Goal: Obtain resource: Download file/media

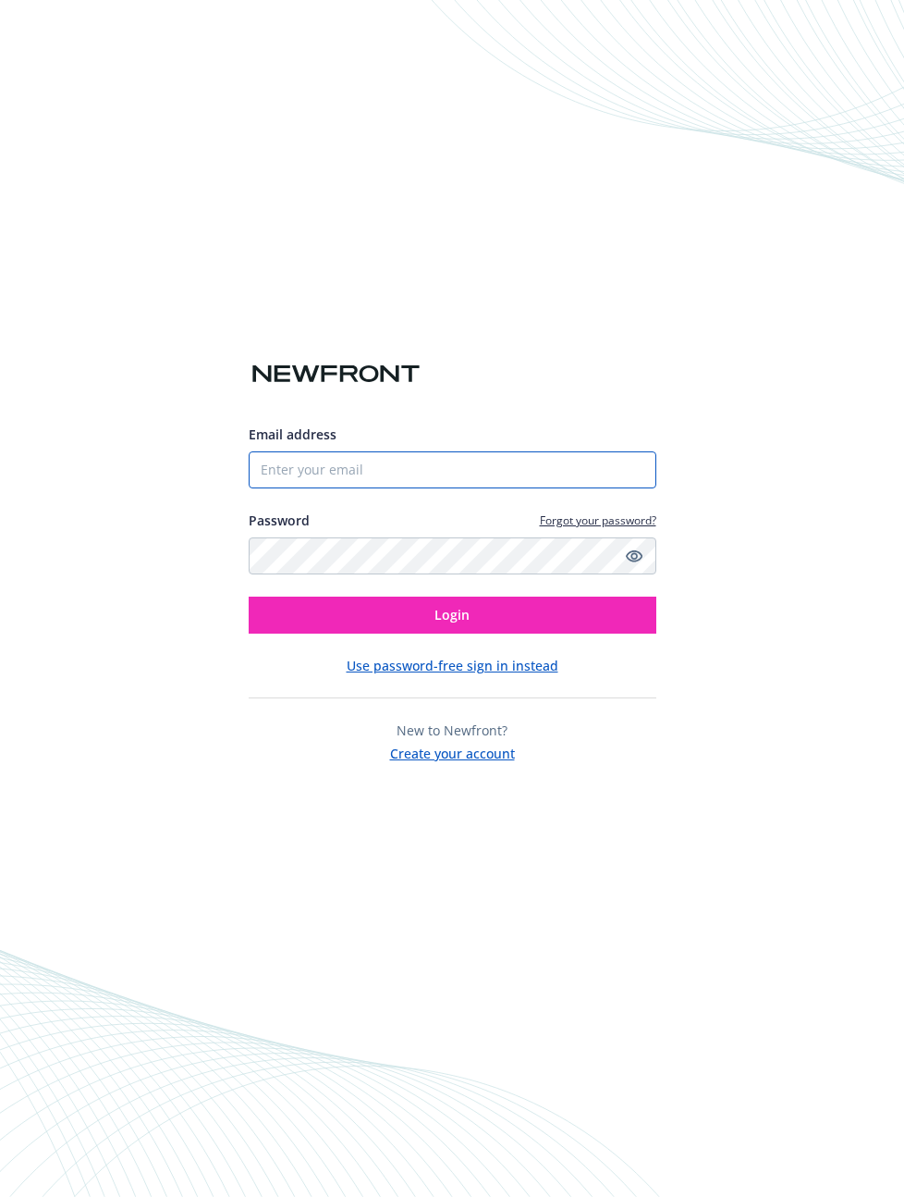
click at [270, 472] on input "Email address" at bounding box center [453, 469] width 408 height 37
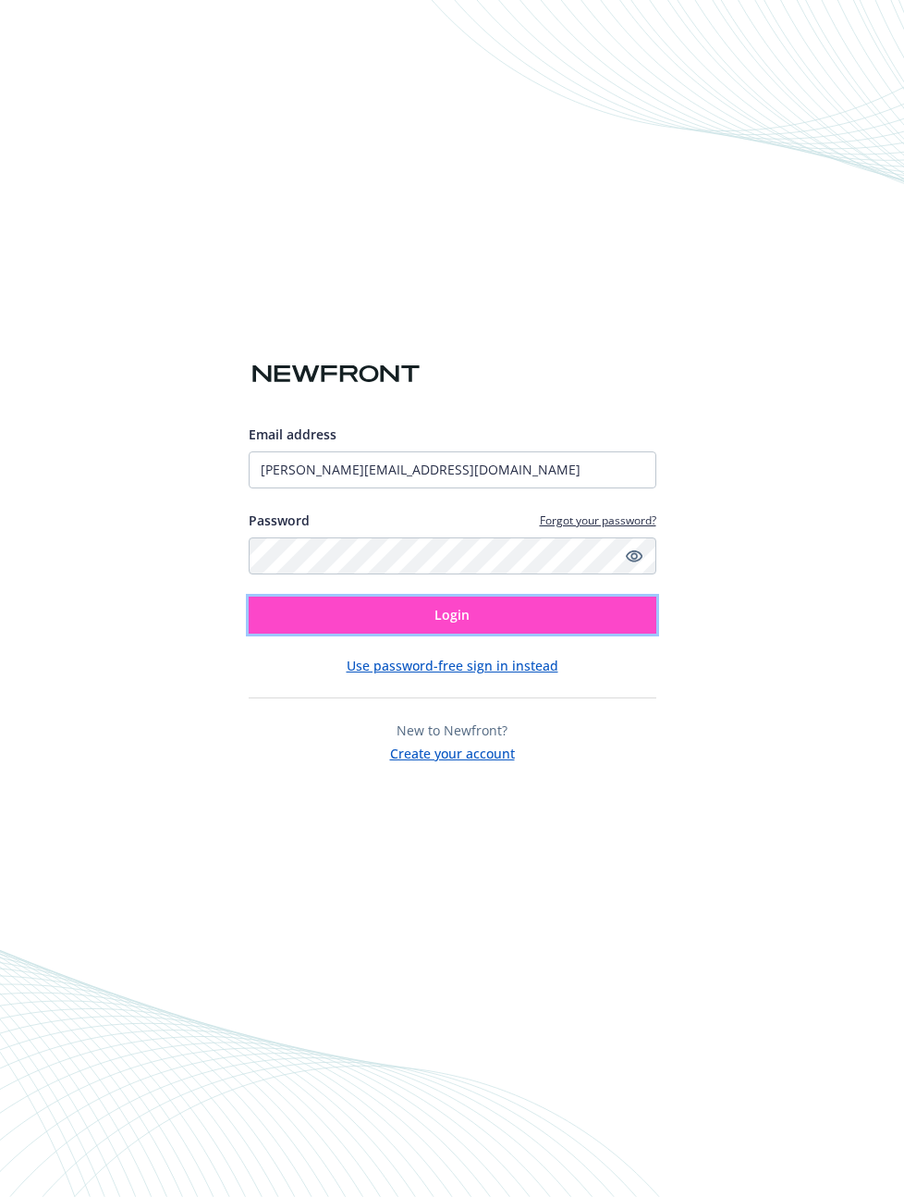
click at [536, 610] on button "Login" at bounding box center [453, 614] width 408 height 37
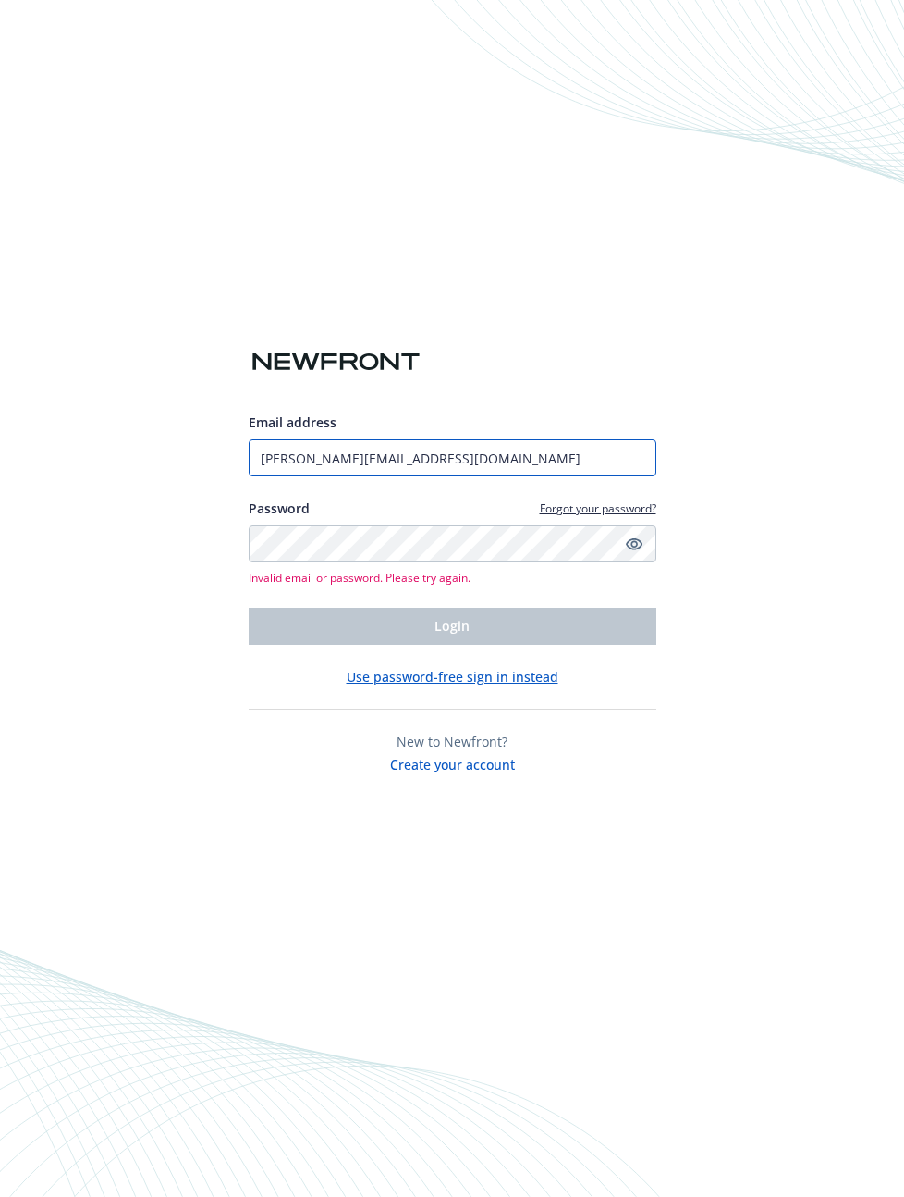
click at [306, 453] on input "[PERSON_NAME][EMAIL_ADDRESS][DOMAIN_NAME]" at bounding box center [453, 457] width 408 height 37
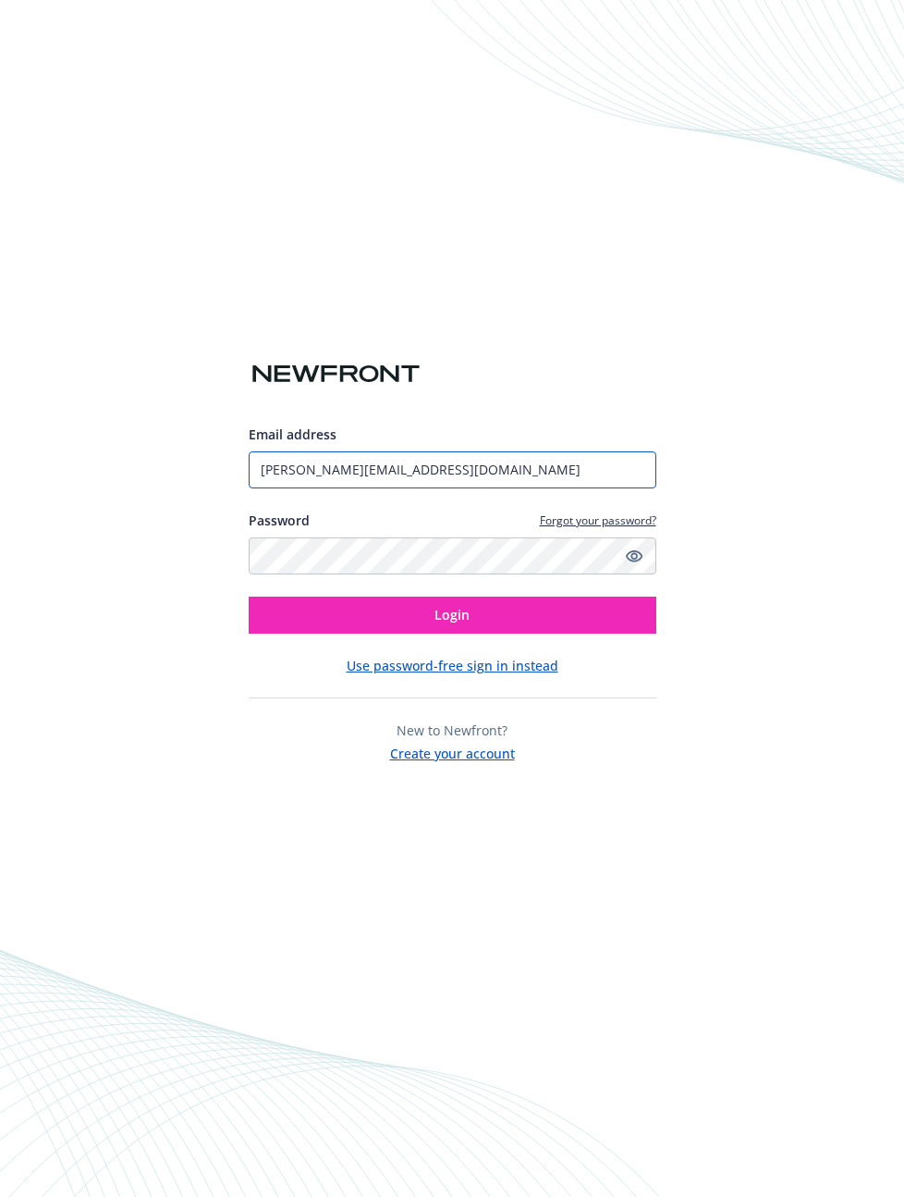
type input "[PERSON_NAME][EMAIL_ADDRESS][DOMAIN_NAME]"
click at [344, 645] on div "Email address [PERSON_NAME][EMAIL_ADDRESS][DOMAIN_NAME] Password Forgot your pa…" at bounding box center [453, 593] width 408 height 338
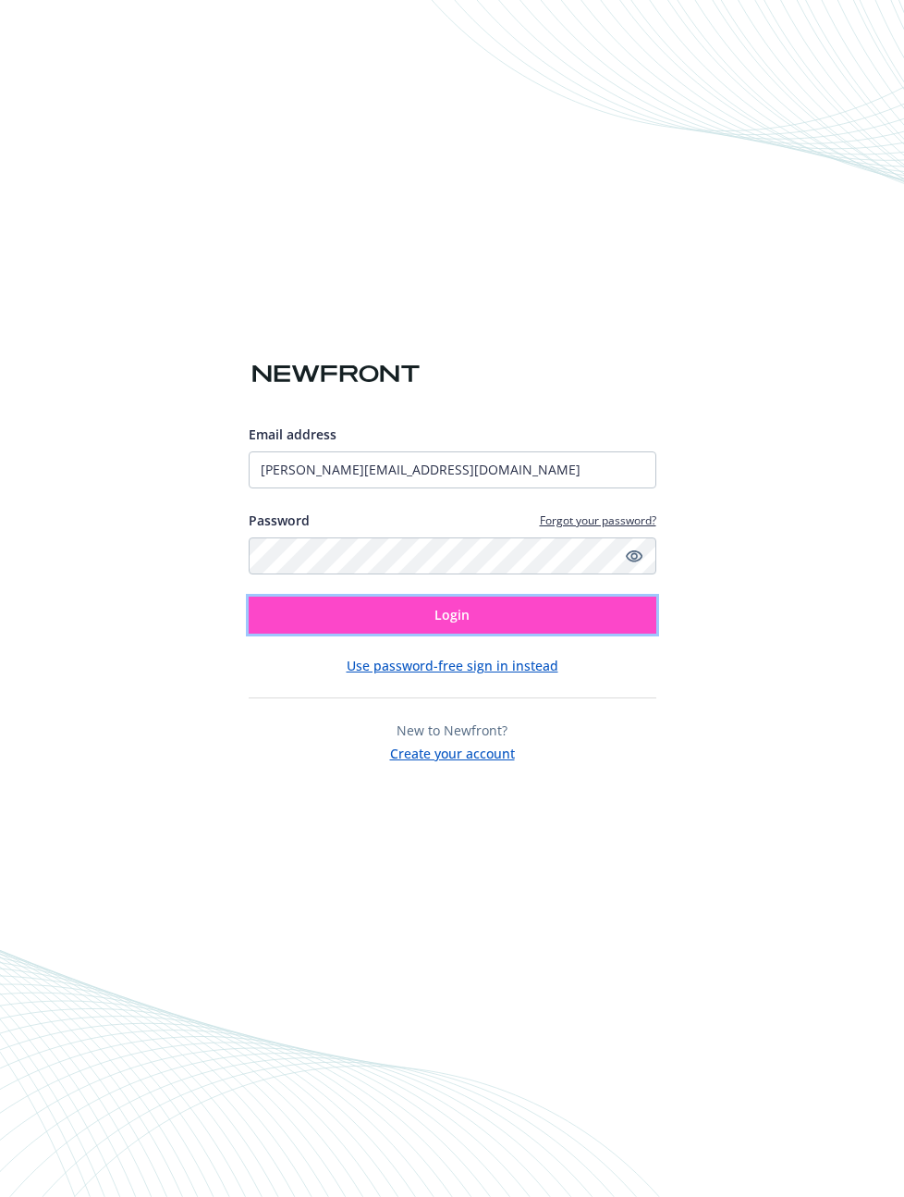
click at [343, 622] on button "Login" at bounding box center [453, 614] width 408 height 37
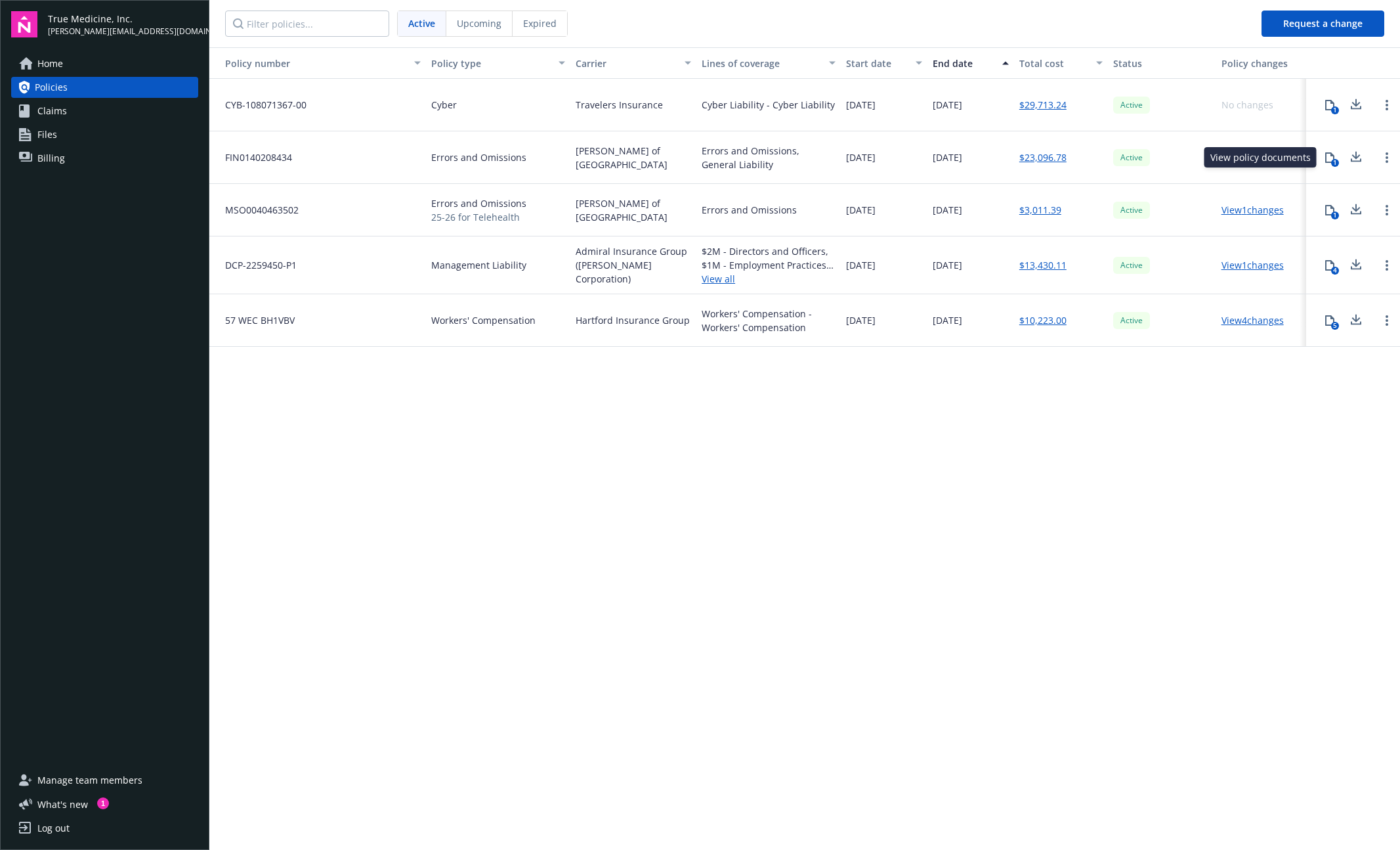
click at [641, 165] on button "1" at bounding box center [1330, 157] width 26 height 26
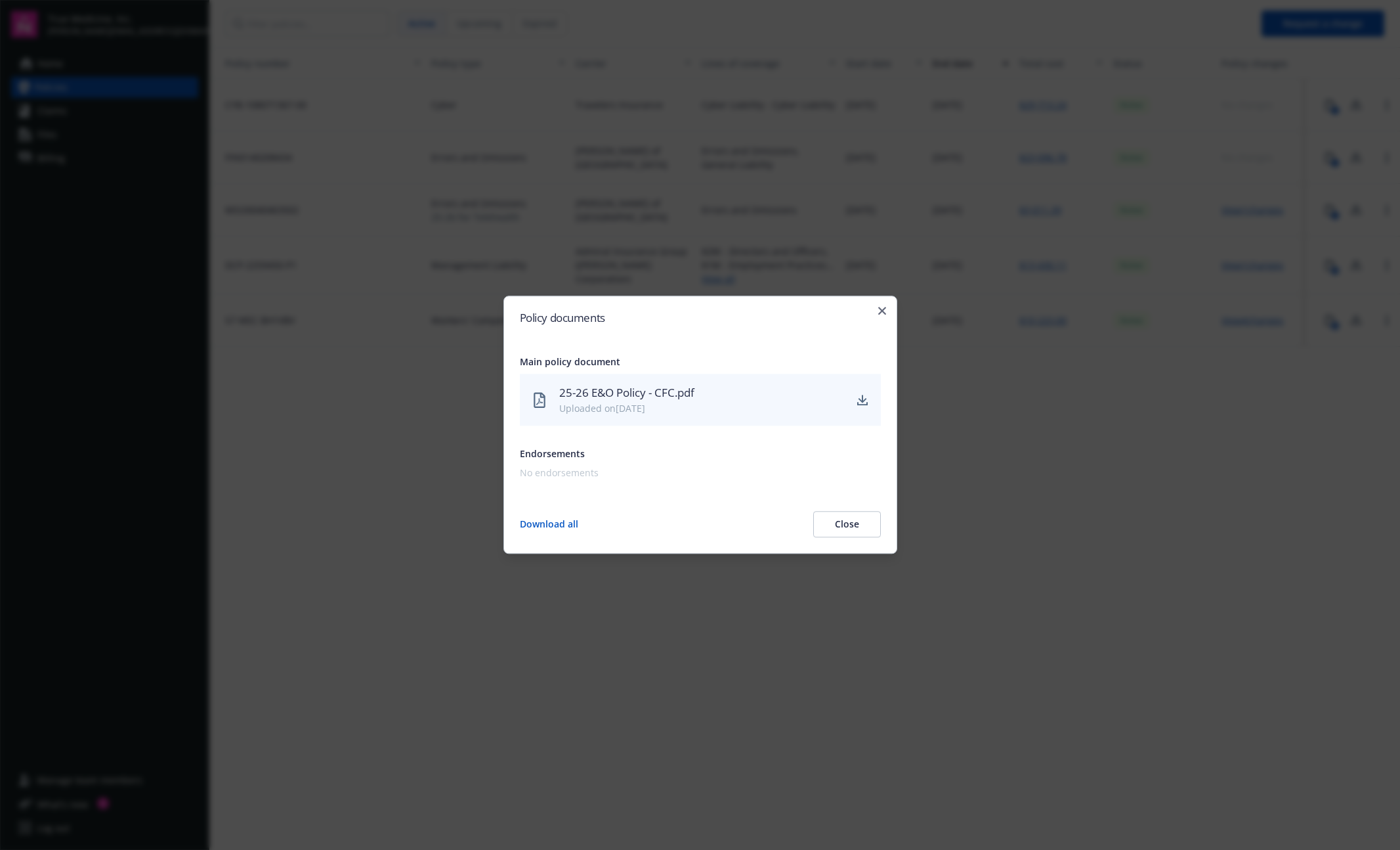
click at [641, 389] on div "25-26 E&O Policy - CFC.pdf" at bounding box center [701, 393] width 285 height 17
click at [641, 398] on icon "download" at bounding box center [863, 398] width 9 height 8
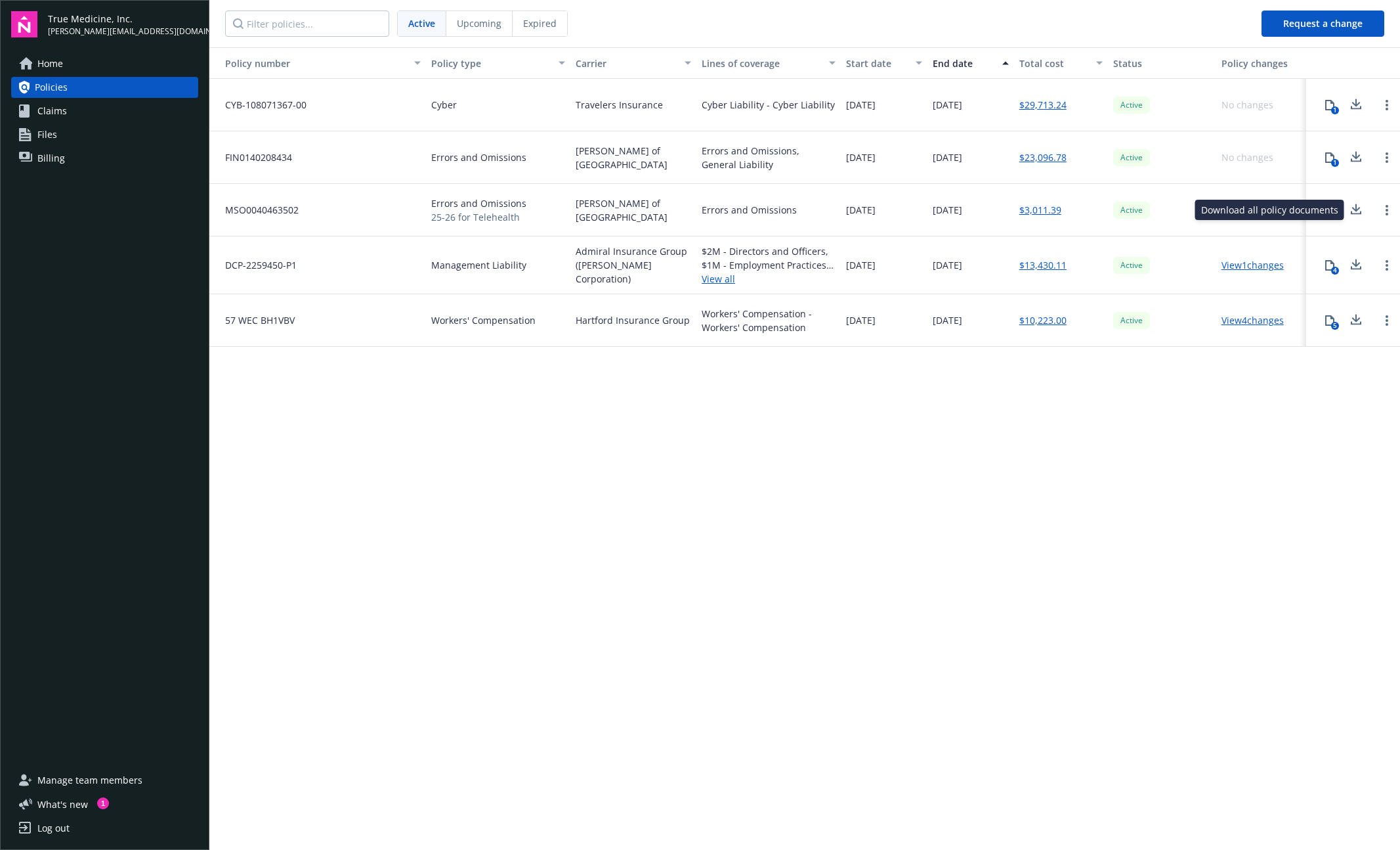
click at [641, 210] on icon at bounding box center [1356, 207] width 9 height 8
click at [641, 109] on link "$29,713.24" at bounding box center [1043, 104] width 48 height 13
click at [641, 221] on div "View 1 changes" at bounding box center [1261, 210] width 90 height 53
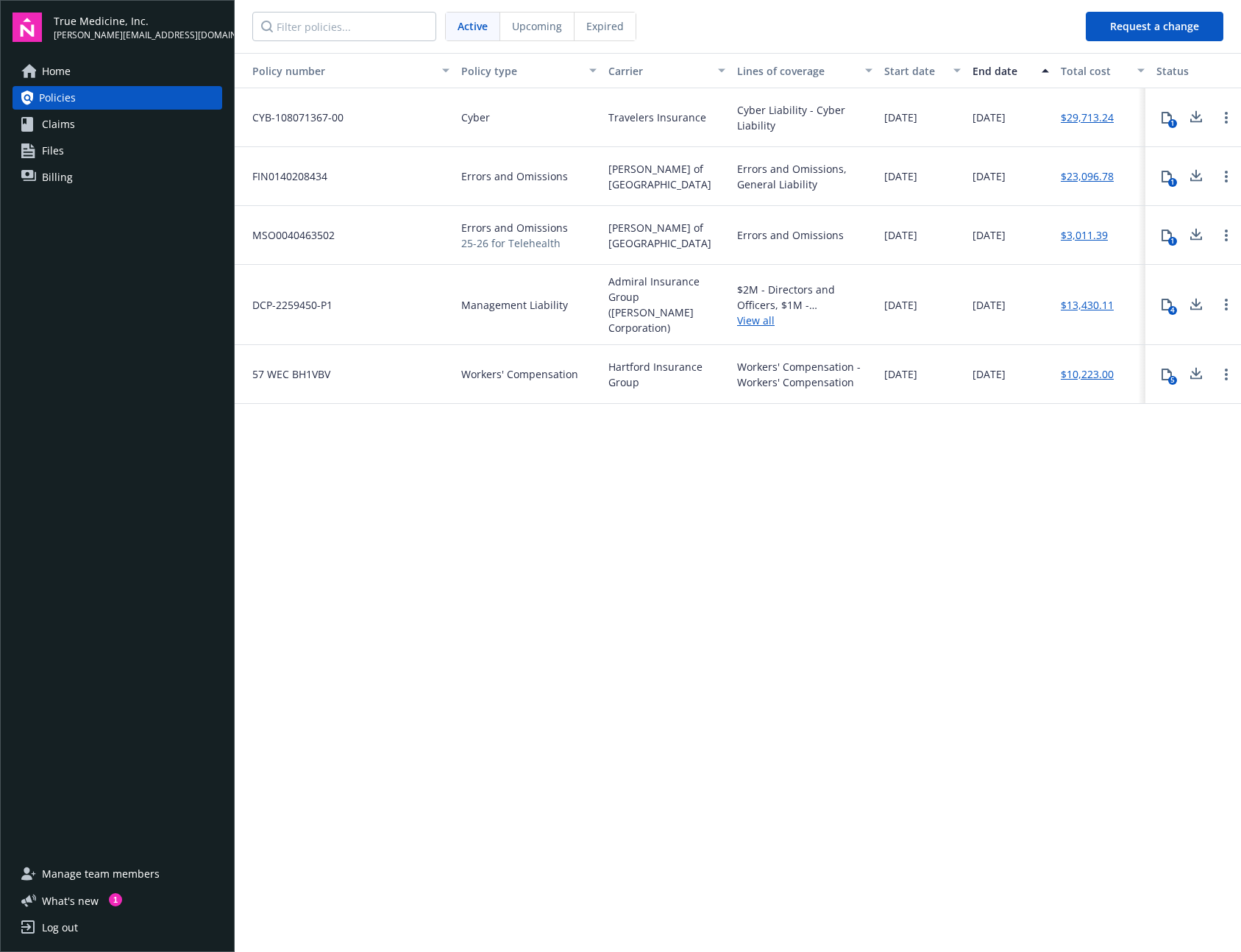
click at [718, 118] on icon at bounding box center [1196, 115] width 10 height 9
